Goal: Find specific page/section

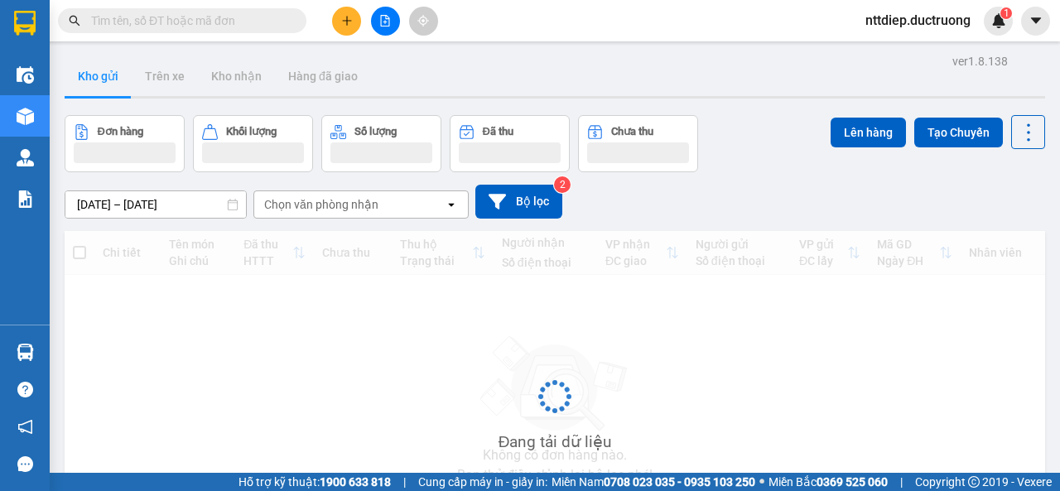
click at [197, 18] on input "text" at bounding box center [188, 21] width 195 height 18
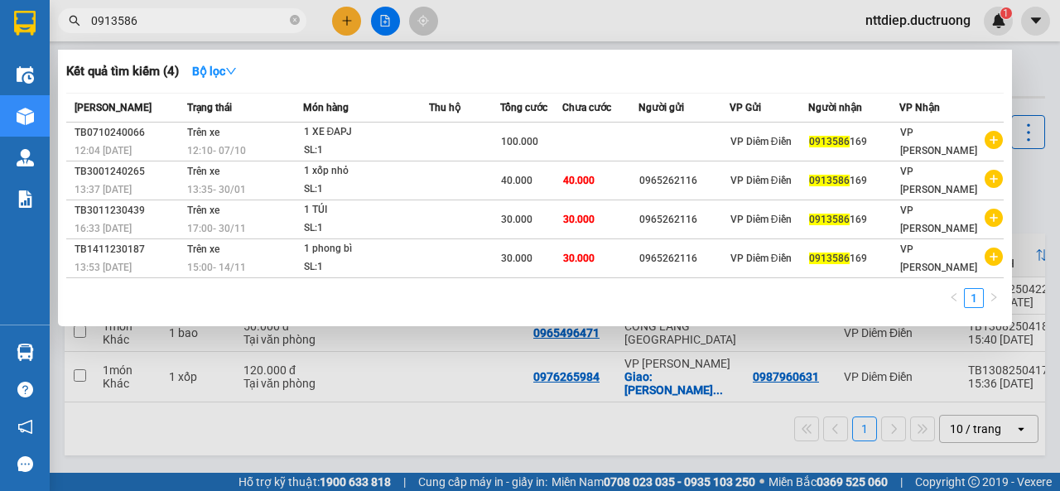
type input "0913586"
